Goal: Find specific page/section: Find specific page/section

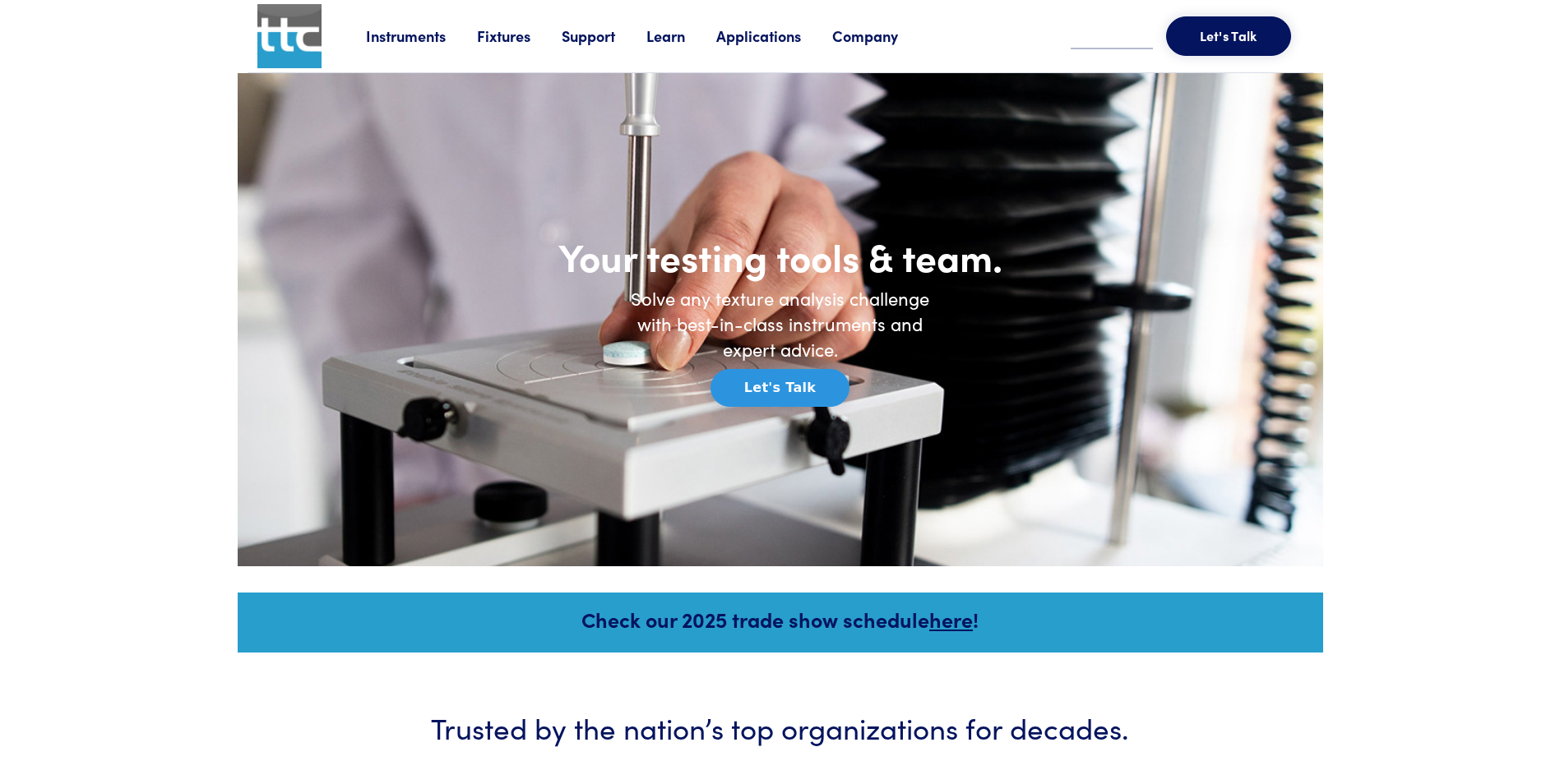
click at [505, 37] on link "Fixtures" at bounding box center [519, 36] width 85 height 20
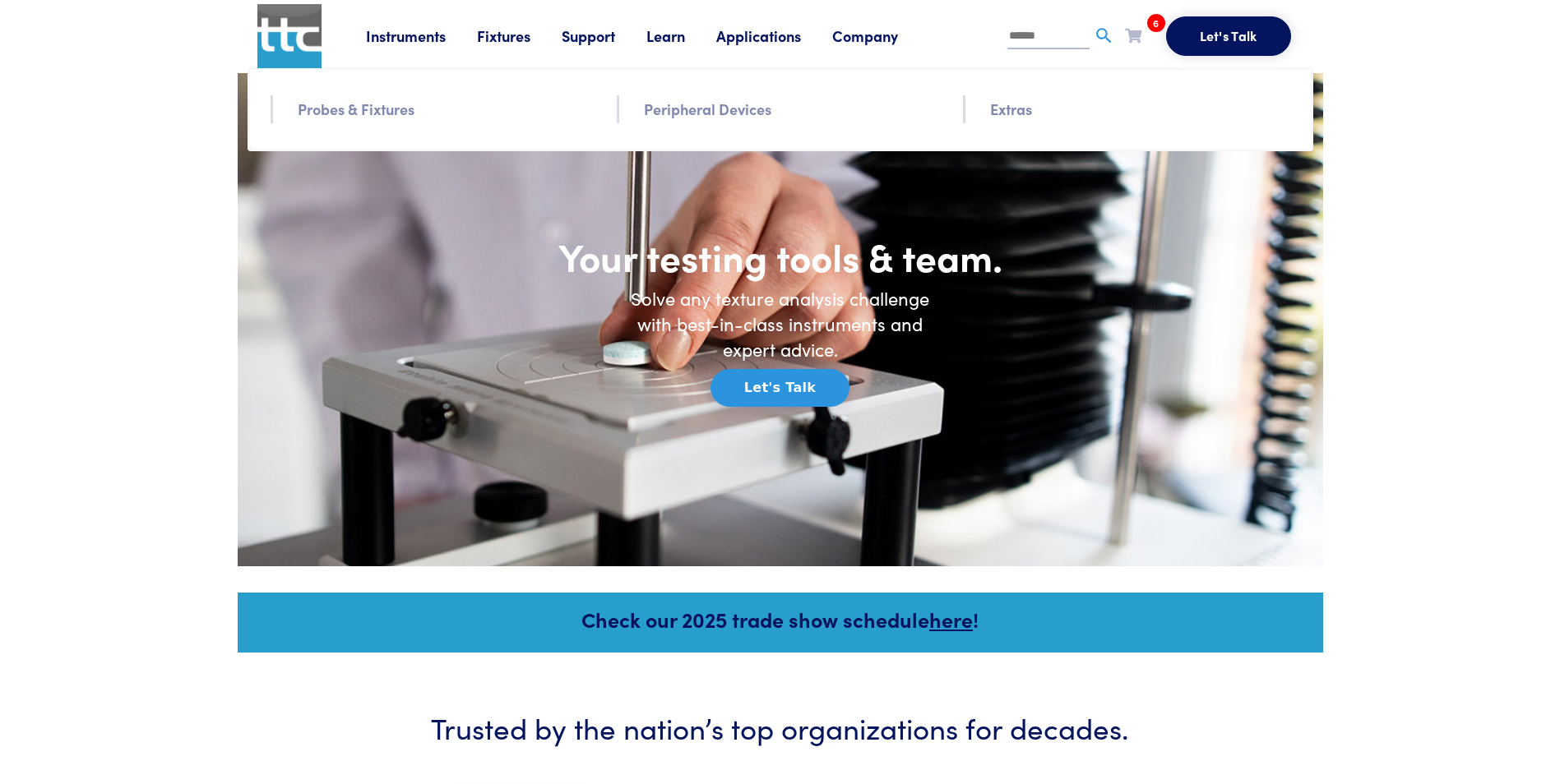
click at [363, 104] on link "Probes & Fixtures" at bounding box center [356, 109] width 117 height 24
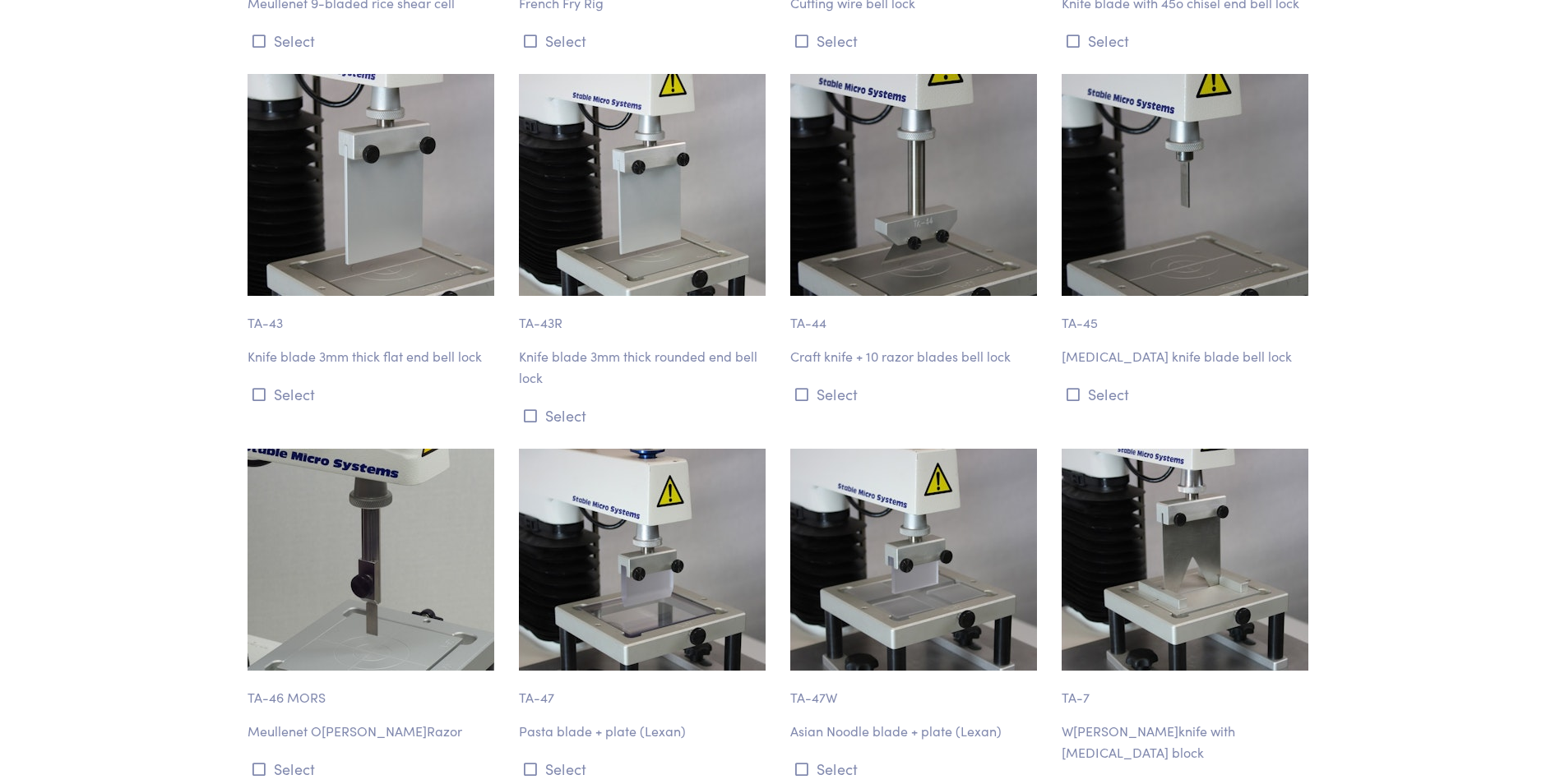
scroll to position [6777, 0]
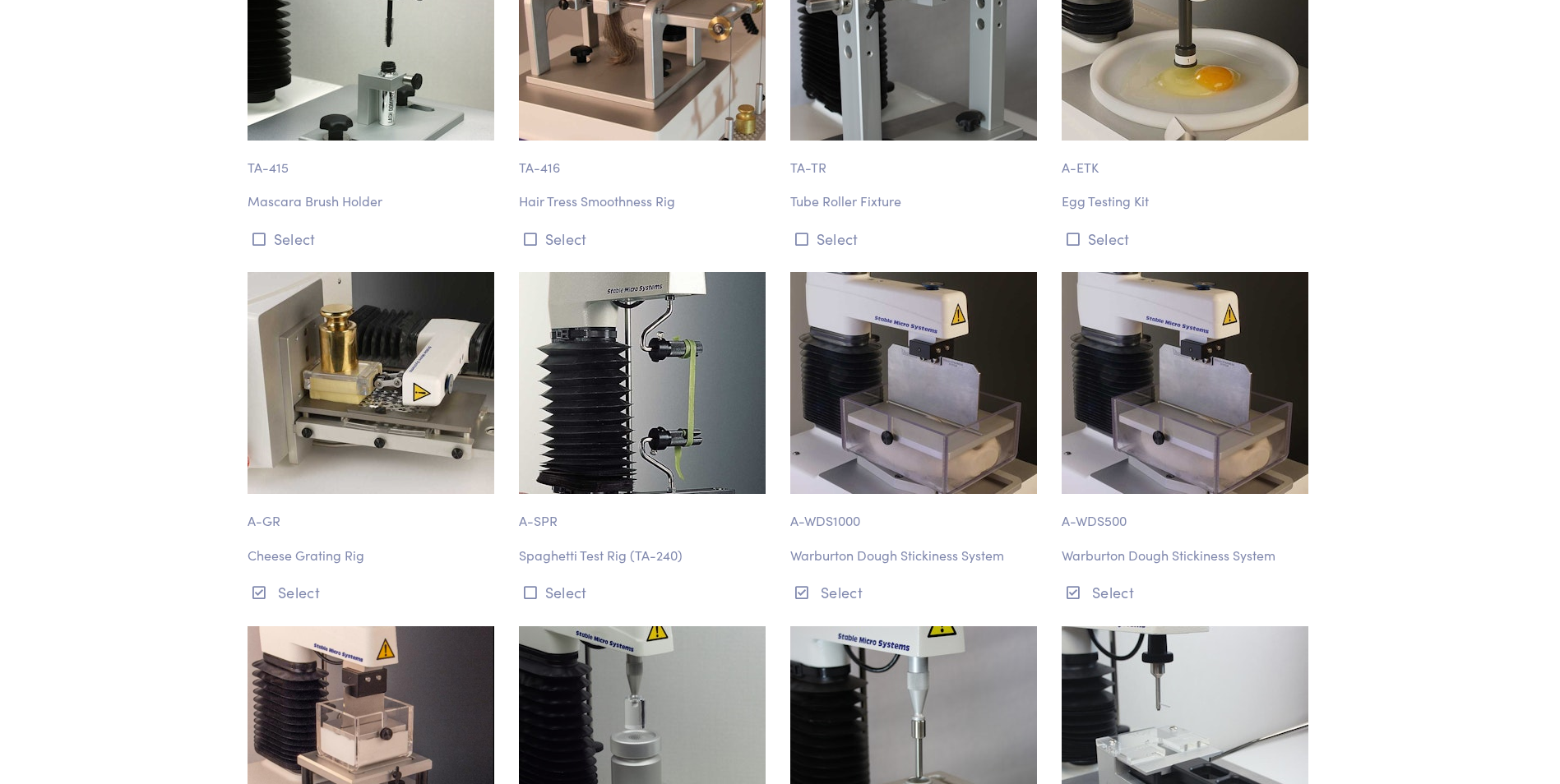
scroll to position [14566, 0]
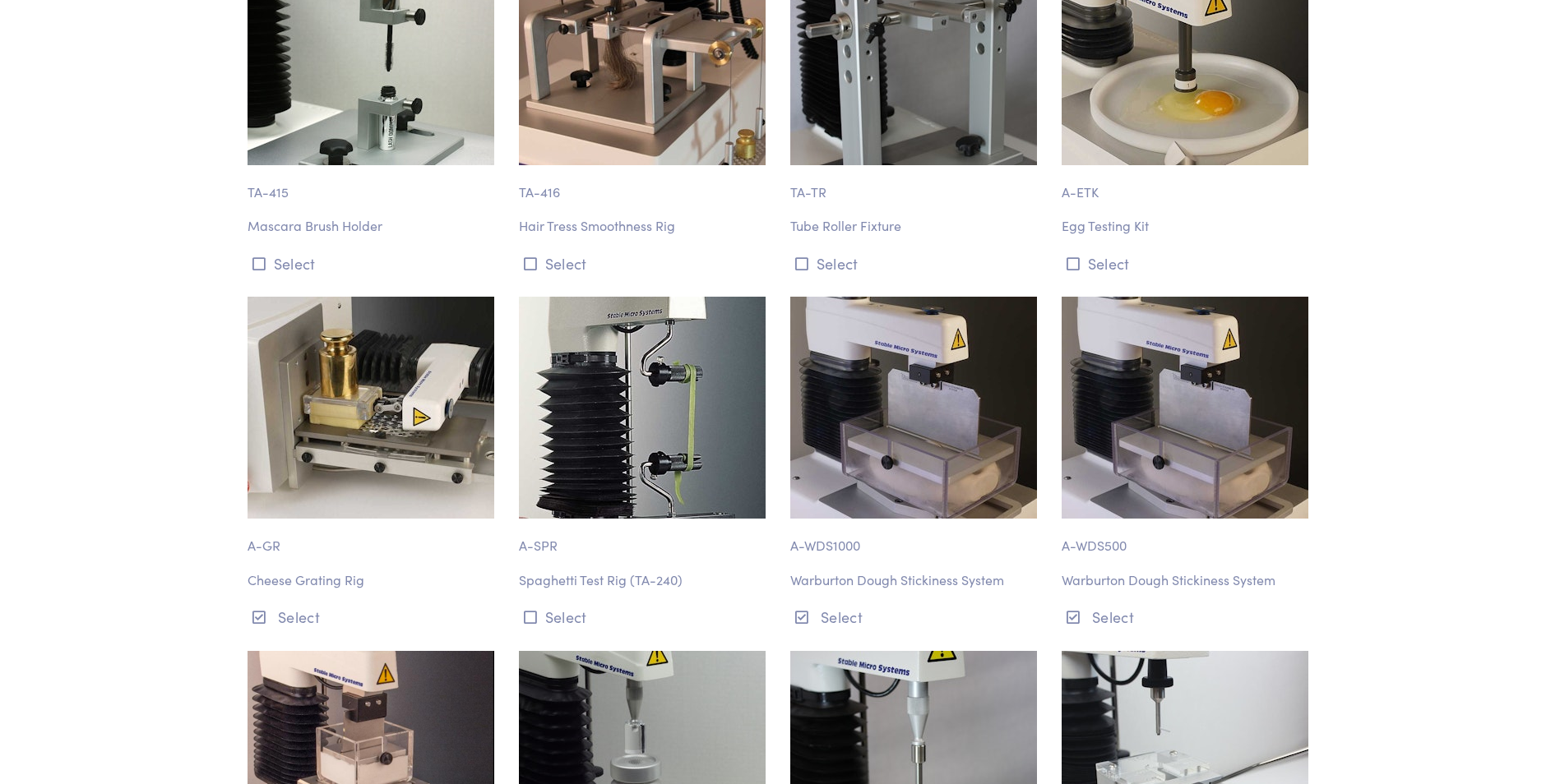
click at [309, 570] on p "Cheese Grating Rig" at bounding box center [373, 580] width 252 height 21
click at [360, 323] on img at bounding box center [370, 407] width 246 height 222
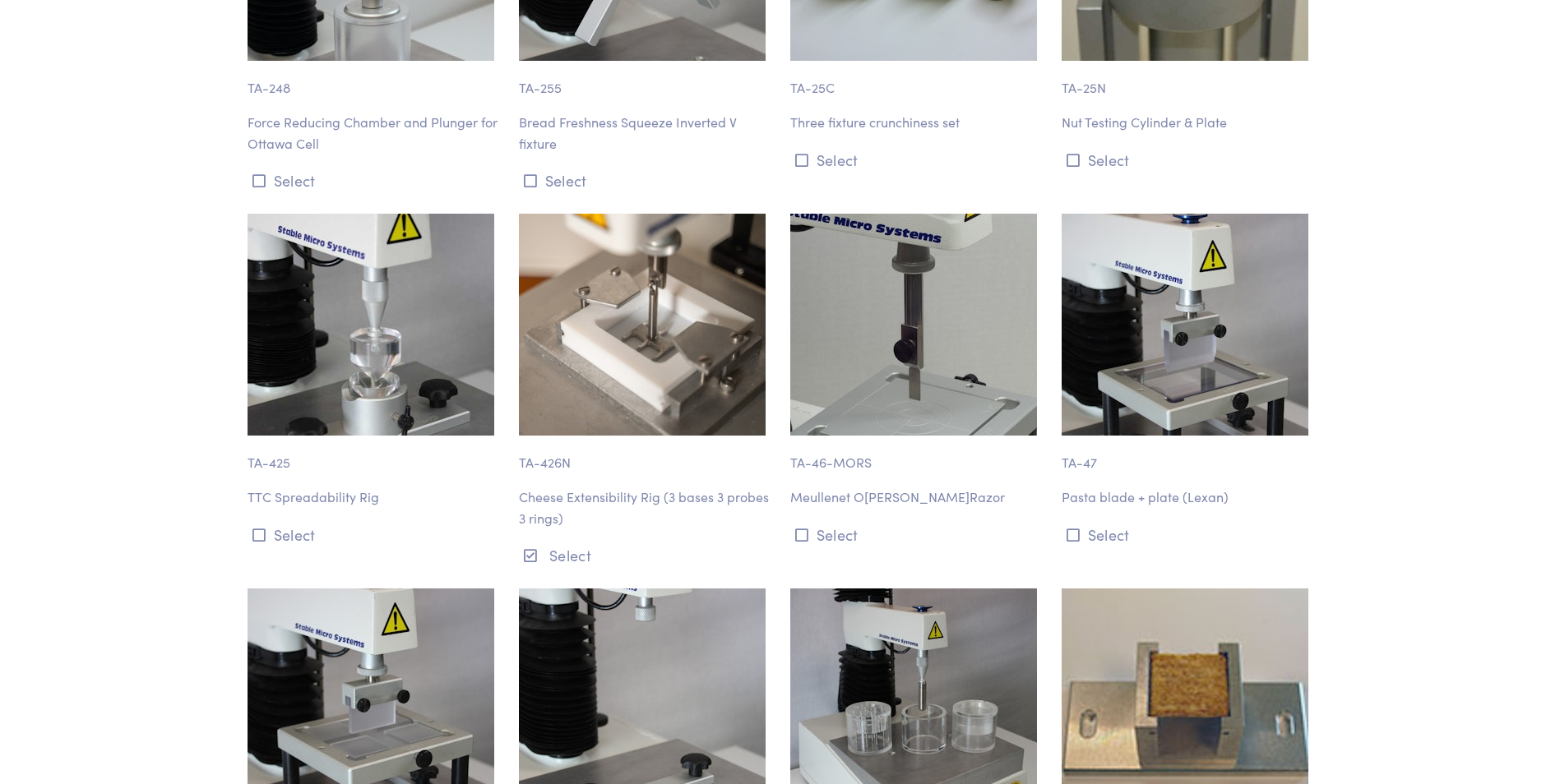
scroll to position [14648, 0]
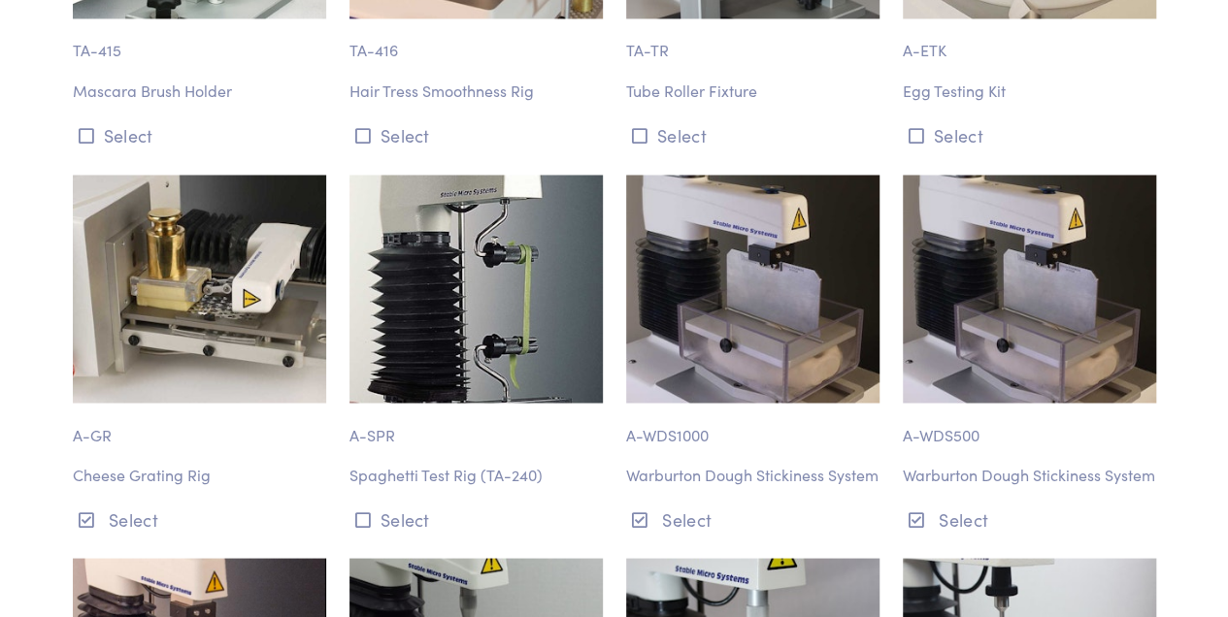
scroll to position [16308, 0]
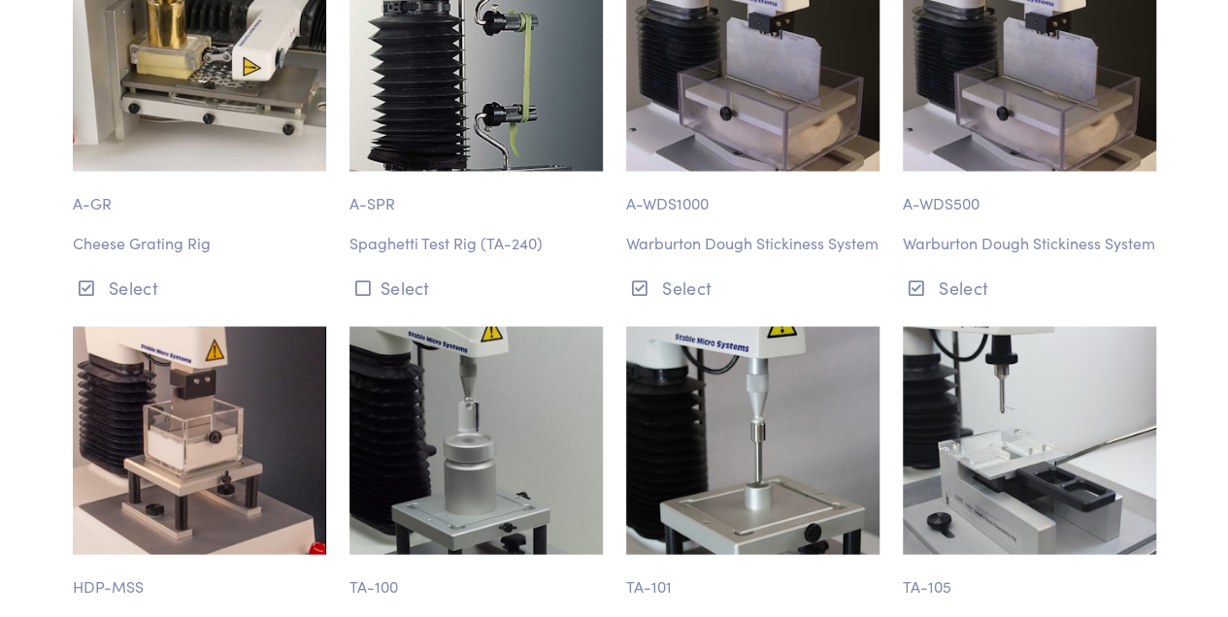
scroll to position [16546, 0]
